Goal: Task Accomplishment & Management: Manage account settings

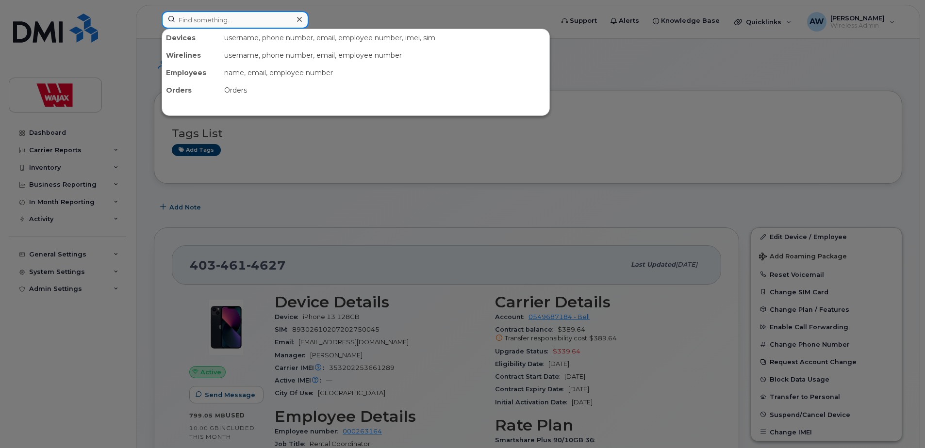
click at [240, 28] on input at bounding box center [235, 19] width 147 height 17
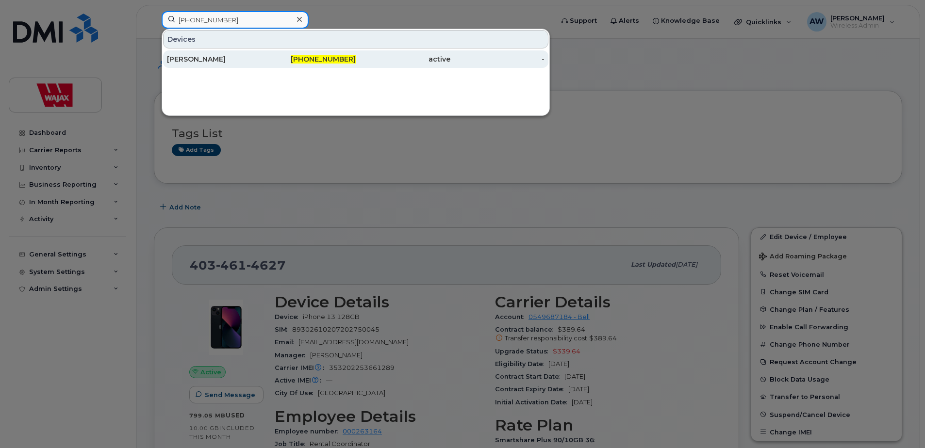
type input "604-690-1366"
click at [254, 55] on div "[PERSON_NAME]" at bounding box center [214, 59] width 95 height 10
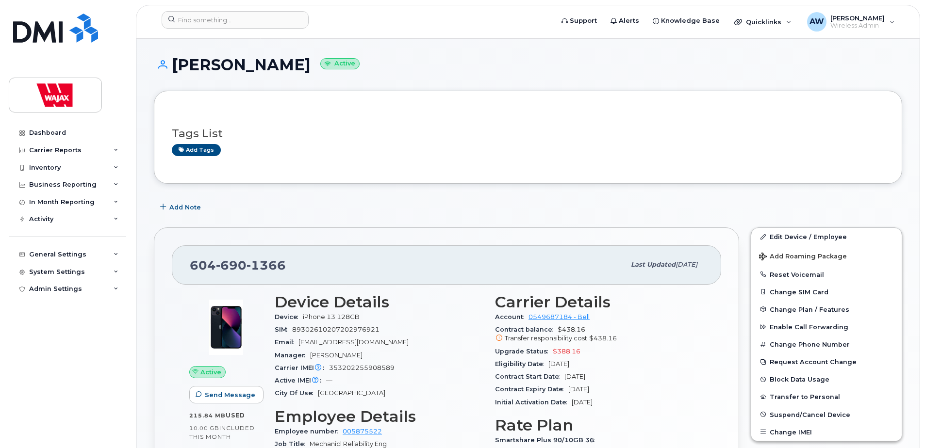
drag, startPoint x: 277, startPoint y: 65, endPoint x: 170, endPoint y: 65, distance: 106.8
click at [170, 65] on h1 "Risto Vucijak Active" at bounding box center [528, 64] width 748 height 17
drag, startPoint x: 285, startPoint y: 262, endPoint x: 187, endPoint y: 264, distance: 98.1
click at [187, 264] on div "604 690 1366 Last updated Sep 22, 2025" at bounding box center [446, 265] width 549 height 39
copy span "604 690 1366"
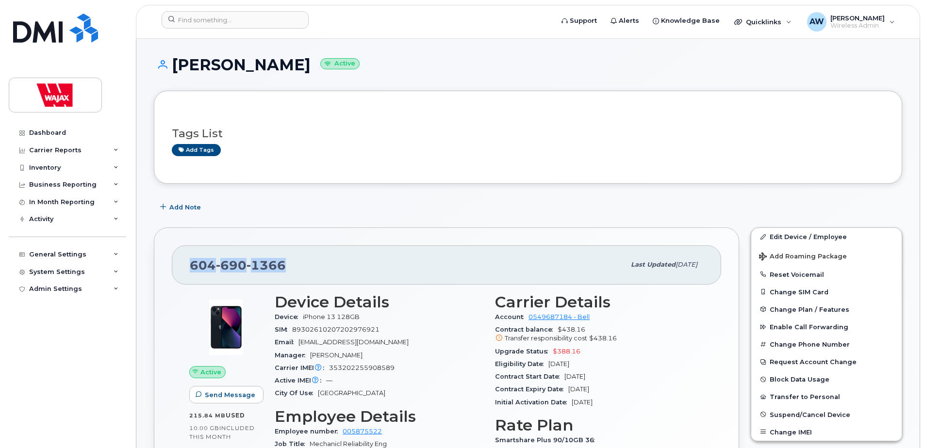
drag, startPoint x: 277, startPoint y: 65, endPoint x: 176, endPoint y: 60, distance: 101.6
click at [176, 60] on h1 "Risto Vucijak Active" at bounding box center [528, 64] width 748 height 17
copy h1 "[PERSON_NAME]"
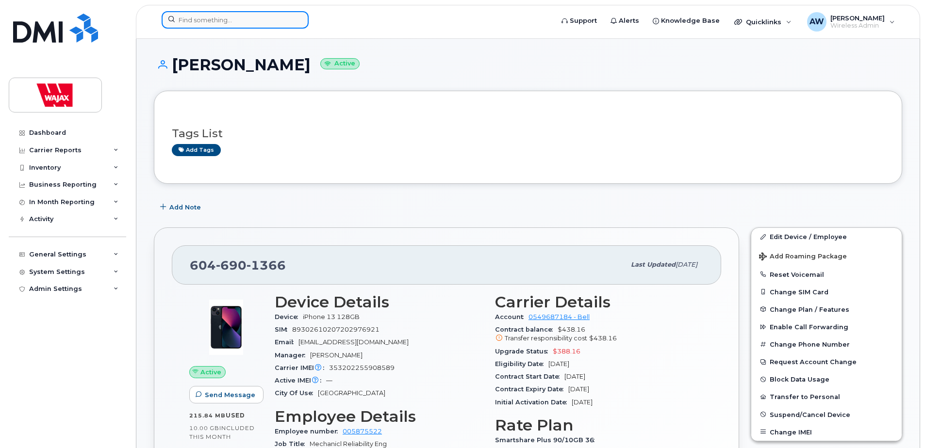
click at [222, 19] on input at bounding box center [235, 19] width 147 height 17
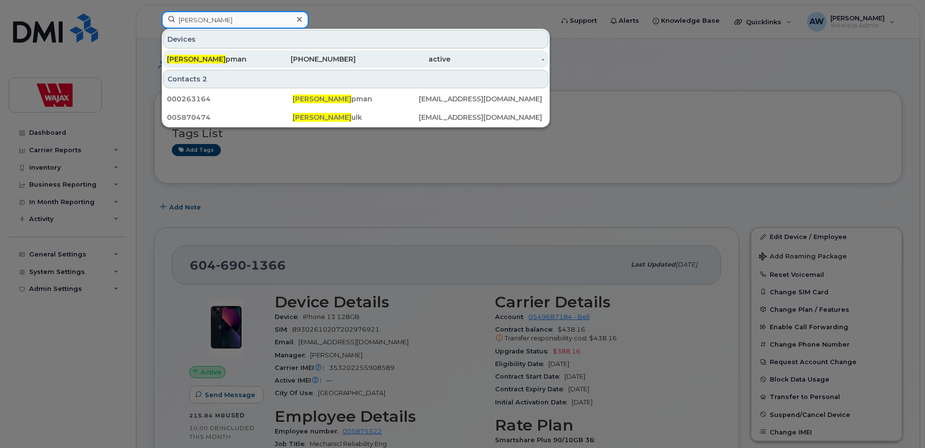
type input "kelly cha"
click at [244, 58] on div "Kelly Cha pman" at bounding box center [214, 59] width 95 height 10
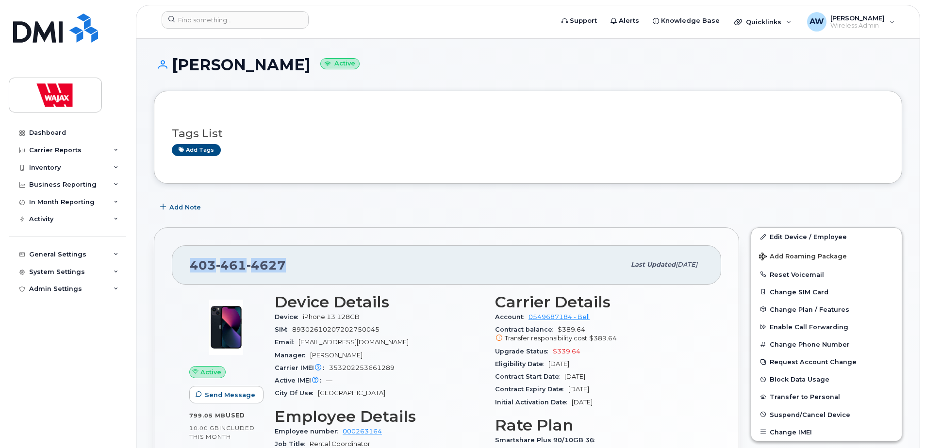
drag, startPoint x: 297, startPoint y: 268, endPoint x: 193, endPoint y: 270, distance: 103.9
click at [193, 270] on div "403 461 4627" at bounding box center [407, 265] width 435 height 20
copy span "403 461 4627"
click at [300, 134] on h3 "Tags List" at bounding box center [528, 134] width 713 height 12
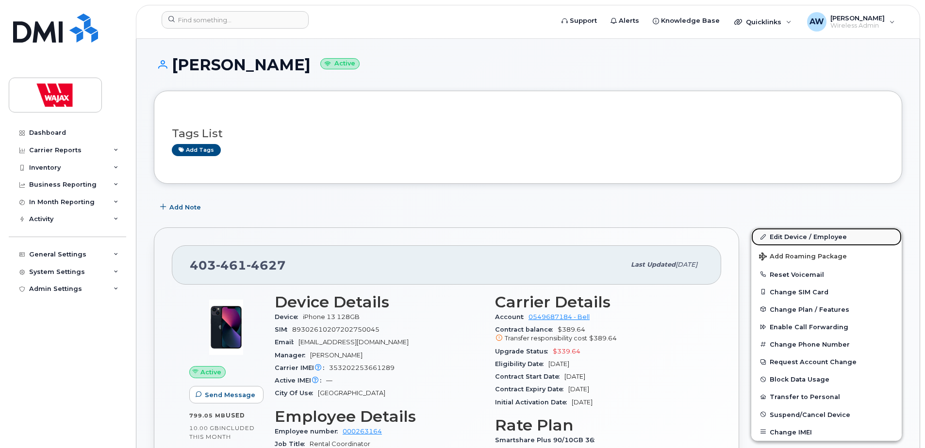
drag, startPoint x: 812, startPoint y: 236, endPoint x: 771, endPoint y: 245, distance: 41.1
click at [812, 236] on link "Edit Device / Employee" at bounding box center [826, 236] width 150 height 17
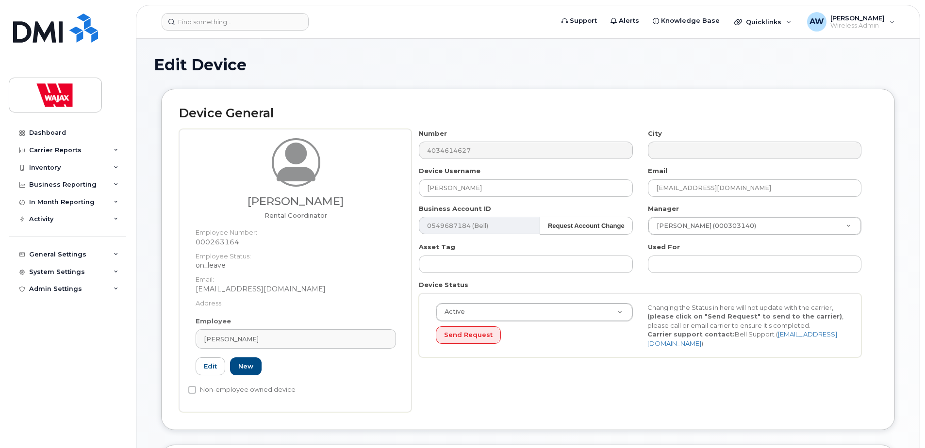
select select "23291732"
drag, startPoint x: 0, startPoint y: 0, endPoint x: 363, endPoint y: 198, distance: 413.3
click at [362, 199] on div "Kelly Chapman Rental Coordinator Employee Number: 000263164 Employee Status: on…" at bounding box center [528, 270] width 698 height 283
paste input "rry Barclay"
type input "Kerry Barclay"
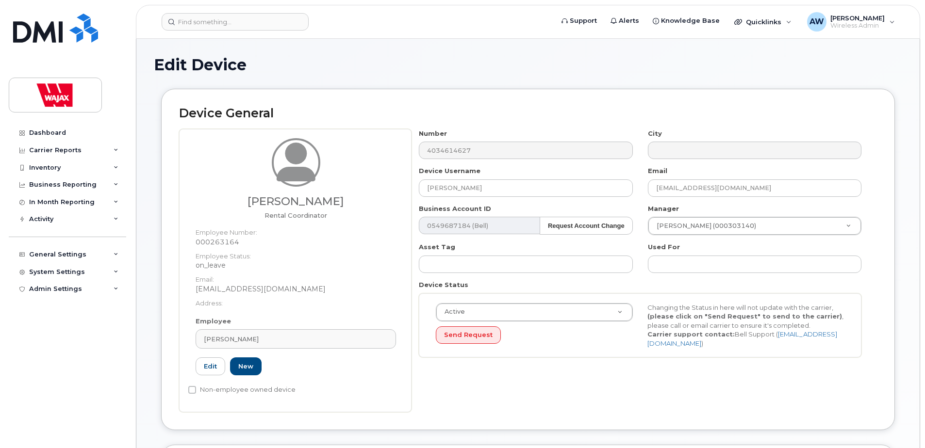
click at [725, 413] on div "Device General Kelly Chapman Rental Coordinator Employee Number: 000263164 Empl…" at bounding box center [528, 260] width 734 height 342
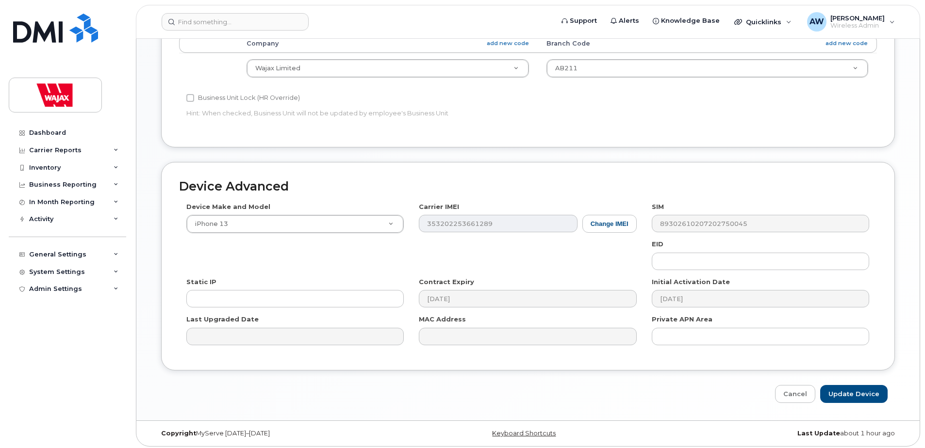
scroll to position [453, 0]
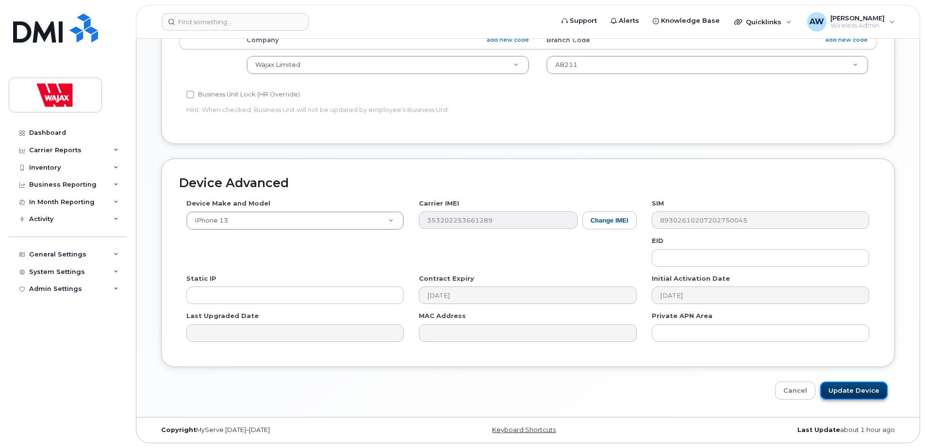
click at [845, 392] on input "Update Device" at bounding box center [853, 391] width 67 height 18
type input "Saving..."
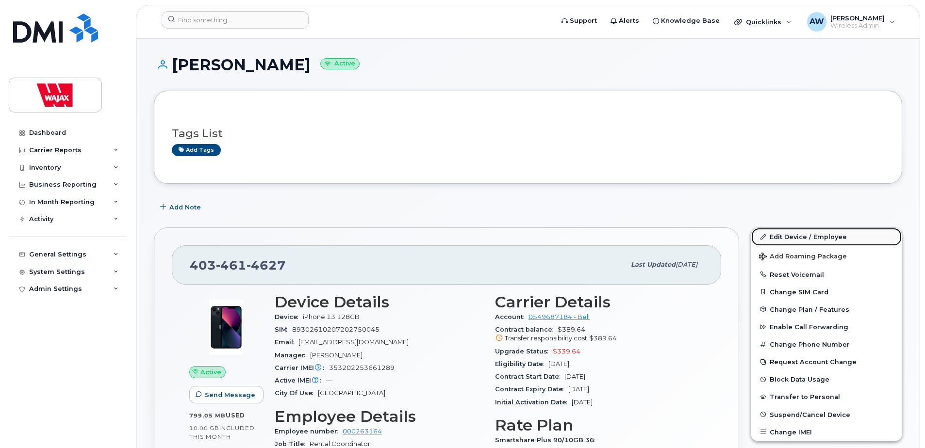
click at [809, 242] on link "Edit Device / Employee" at bounding box center [826, 236] width 150 height 17
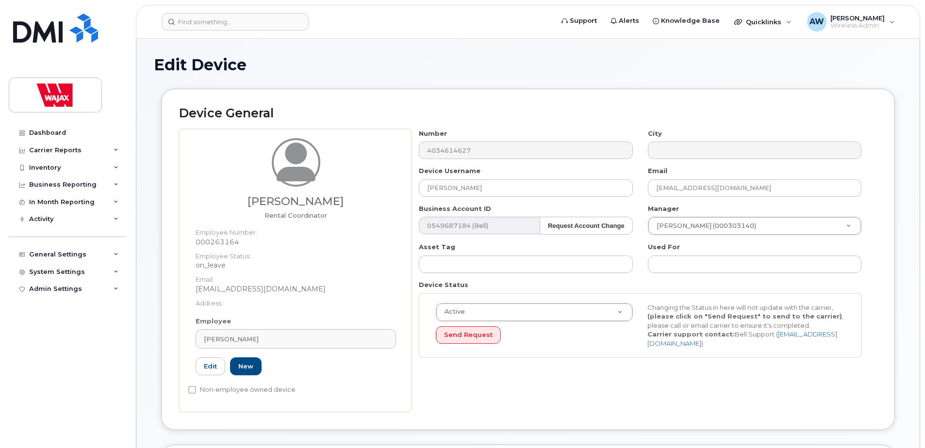
select select "23291732"
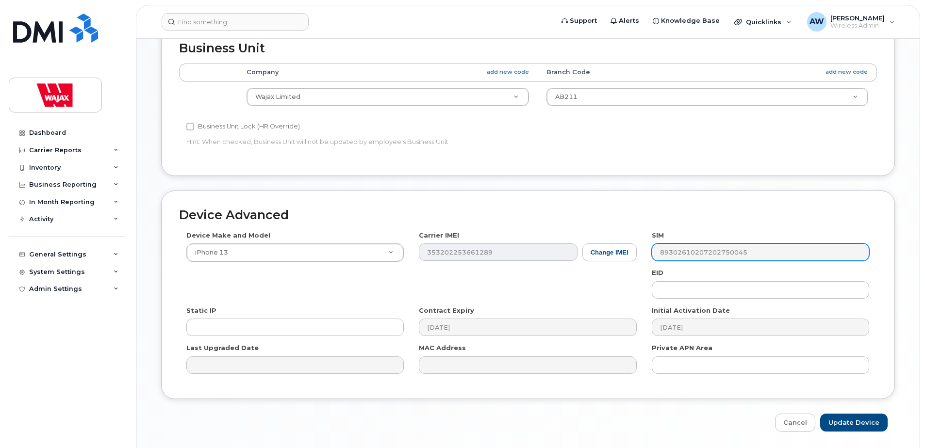
scroll to position [453, 0]
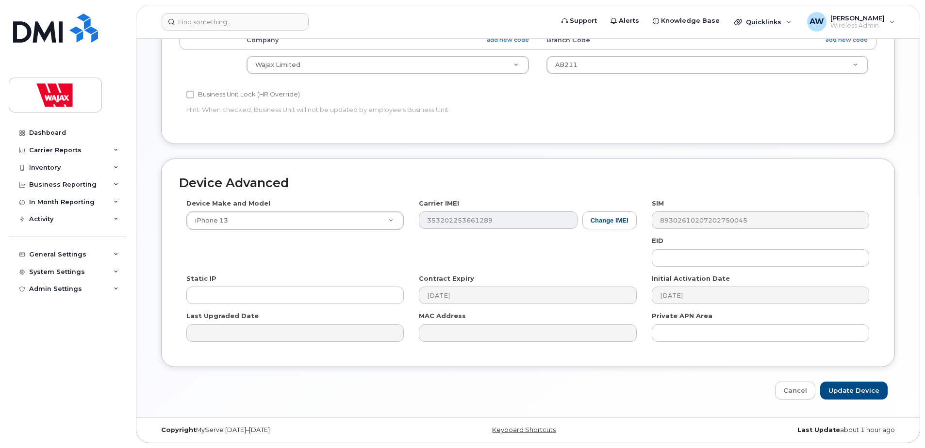
drag, startPoint x: 730, startPoint y: 223, endPoint x: 637, endPoint y: 167, distance: 109.0
click at [637, 167] on div "Device Advanced Device Make and Model iPhone 13 Android TCL 502 Watch Apple Wat…" at bounding box center [528, 263] width 734 height 209
click at [607, 216] on button "Change IMEI" at bounding box center [609, 221] width 54 height 18
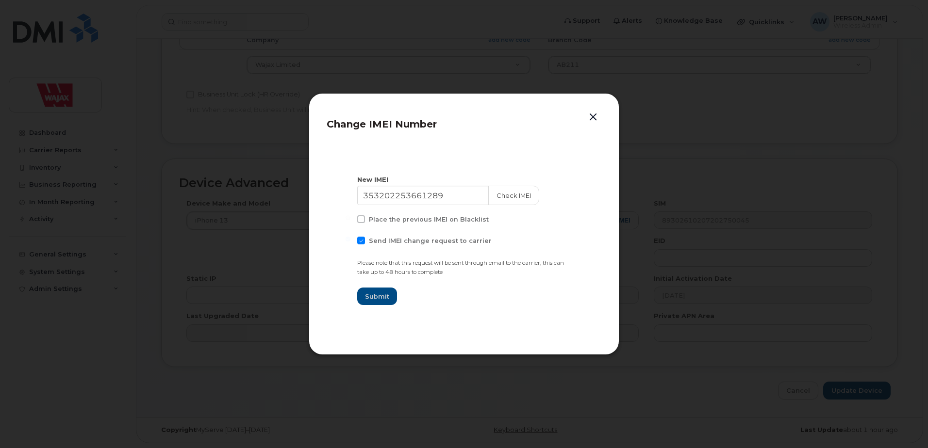
click at [599, 117] on button "button" at bounding box center [593, 118] width 15 height 14
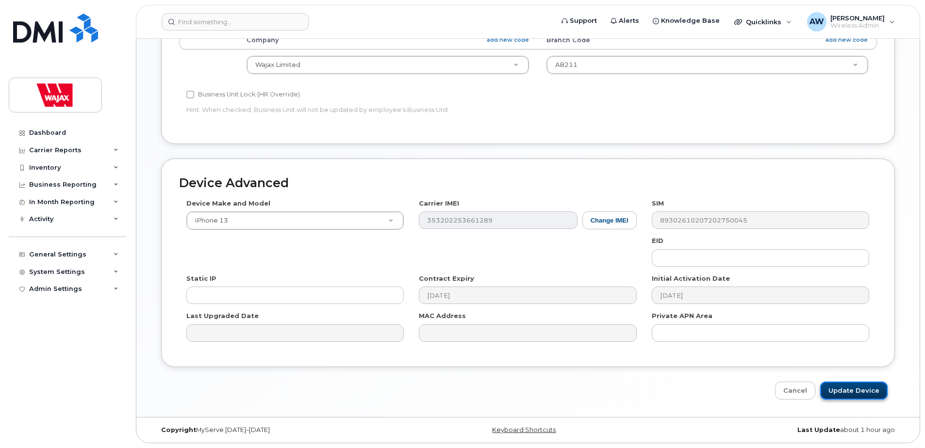
click at [863, 391] on input "Update Device" at bounding box center [853, 391] width 67 height 18
type input "Saving..."
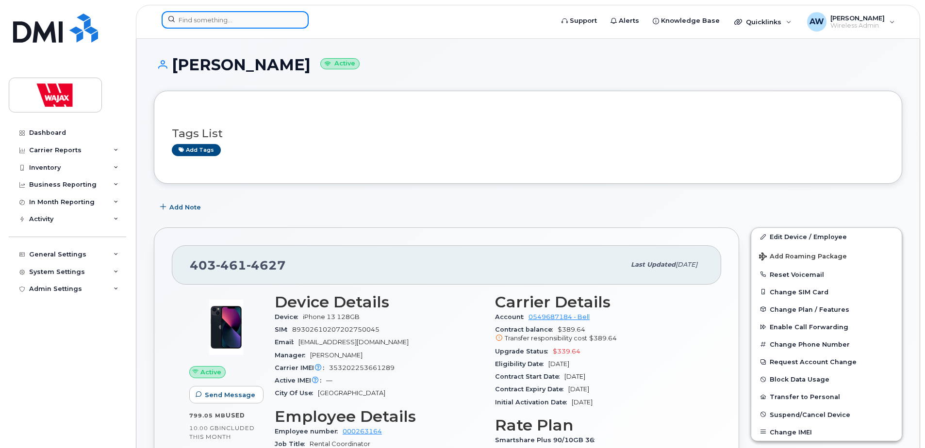
click at [256, 17] on input at bounding box center [235, 19] width 147 height 17
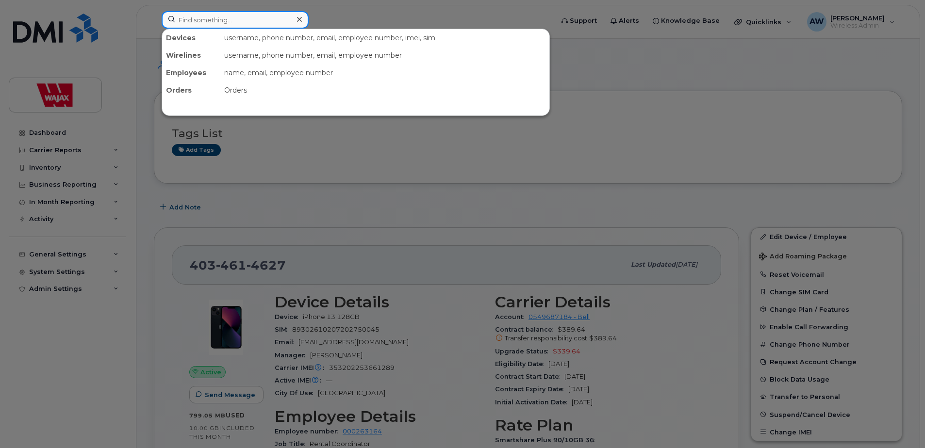
paste input "[PERSON_NAME]"
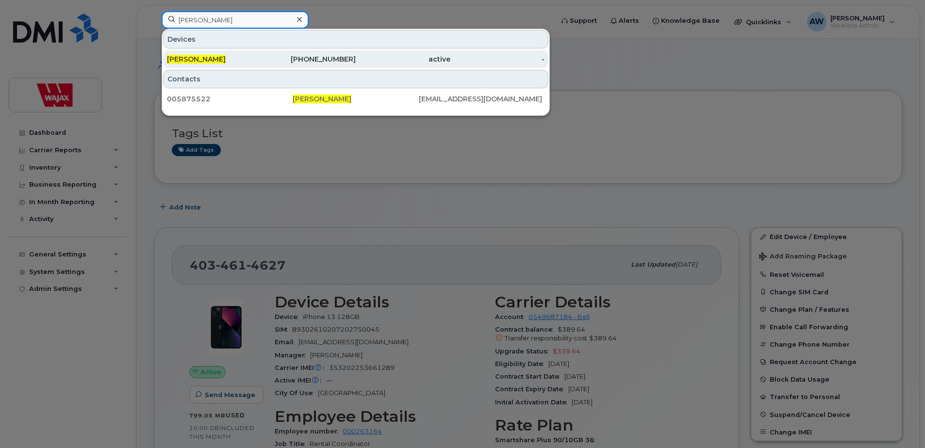
type input "[PERSON_NAME]"
click at [257, 61] on div "[PERSON_NAME]" at bounding box center [214, 59] width 95 height 10
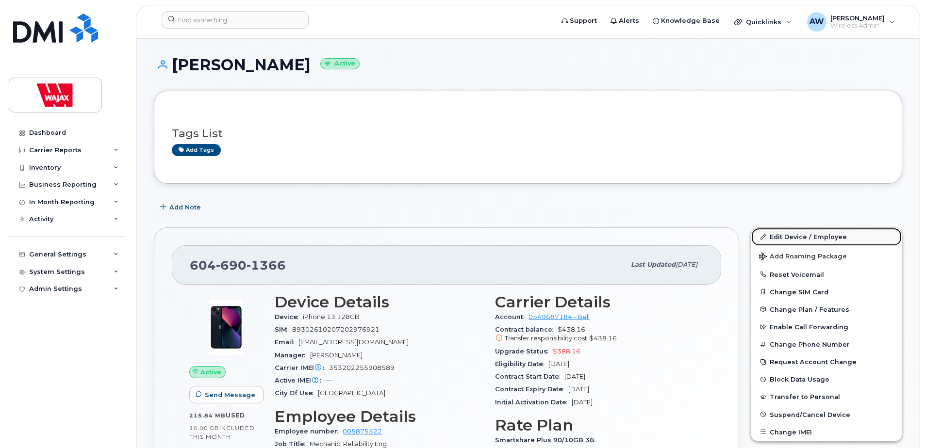
click at [784, 236] on link "Edit Device / Employee" at bounding box center [826, 236] width 150 height 17
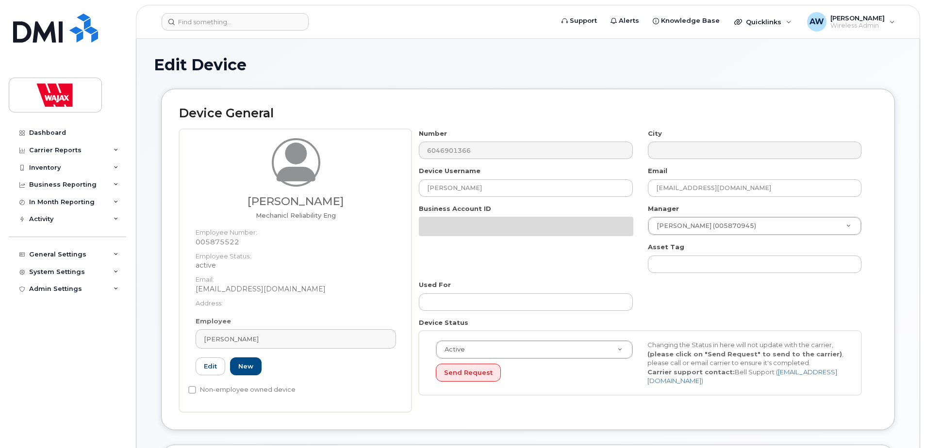
select select "23291732"
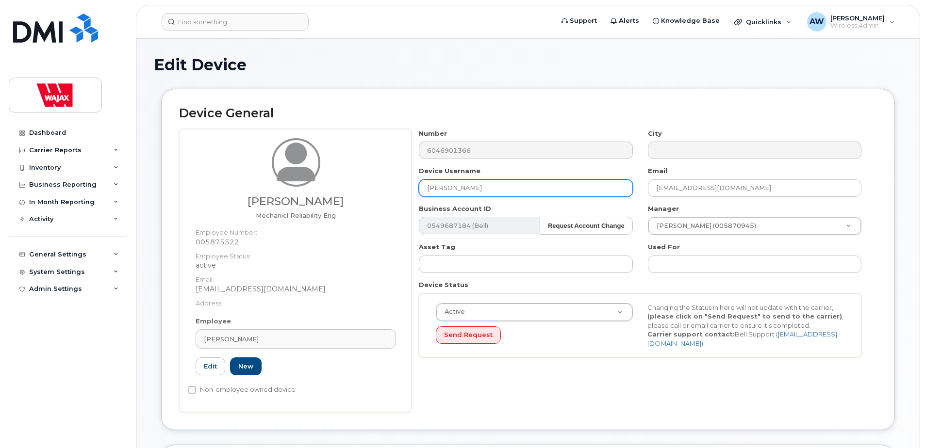
click at [428, 186] on input "[PERSON_NAME]" at bounding box center [526, 188] width 214 height 17
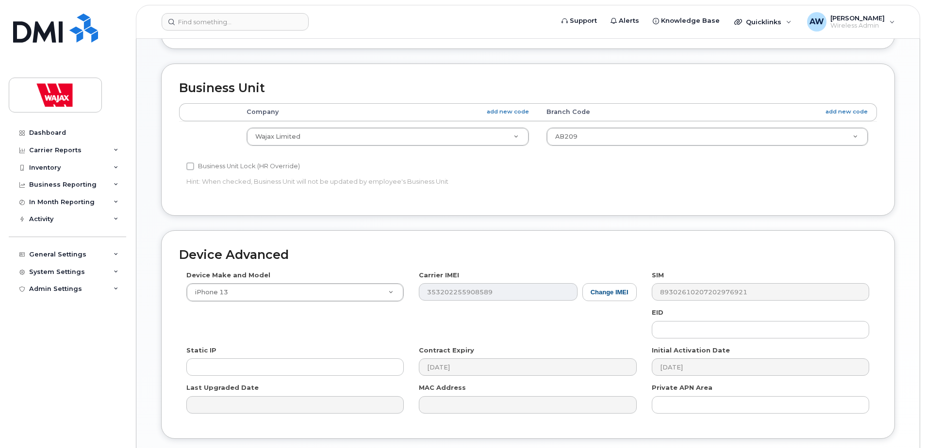
scroll to position [453, 0]
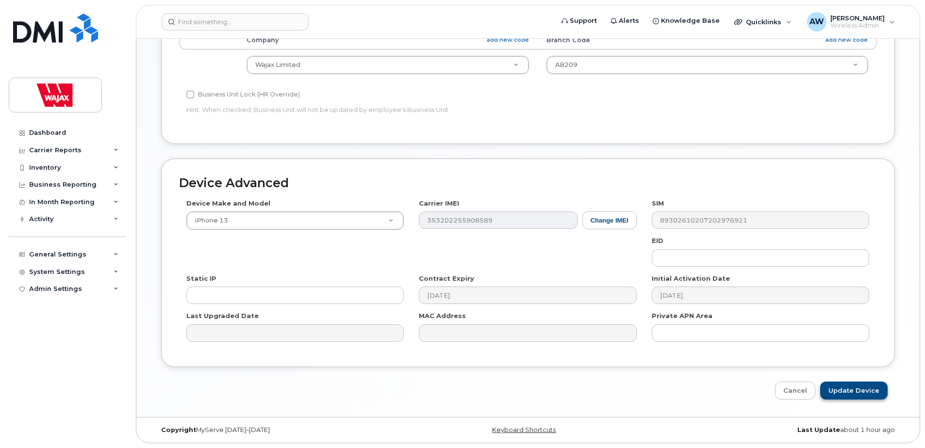
type input "S-[PERSON_NAME]"
click at [874, 394] on input "Update Device" at bounding box center [853, 391] width 67 height 18
type input "Saving..."
